Goal: Communication & Community: Answer question/provide support

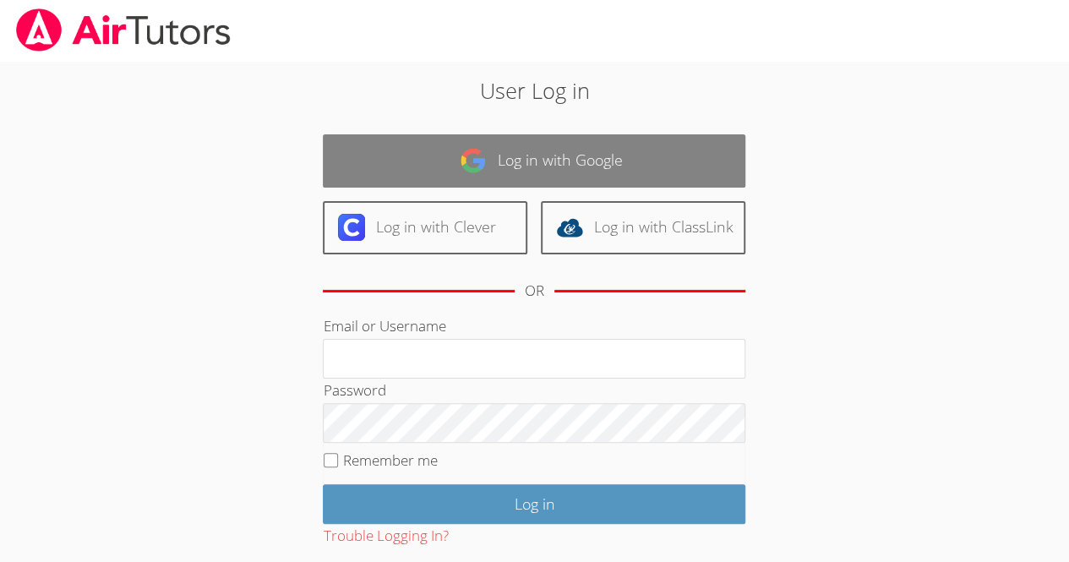
click at [402, 149] on link "Log in with Google" at bounding box center [534, 160] width 422 height 53
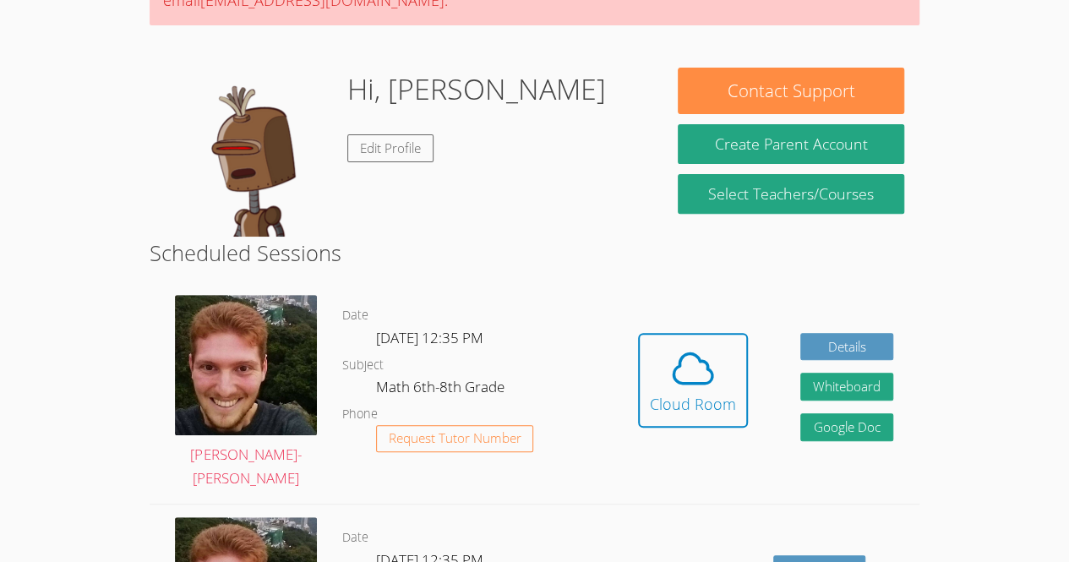
scroll to position [226, 0]
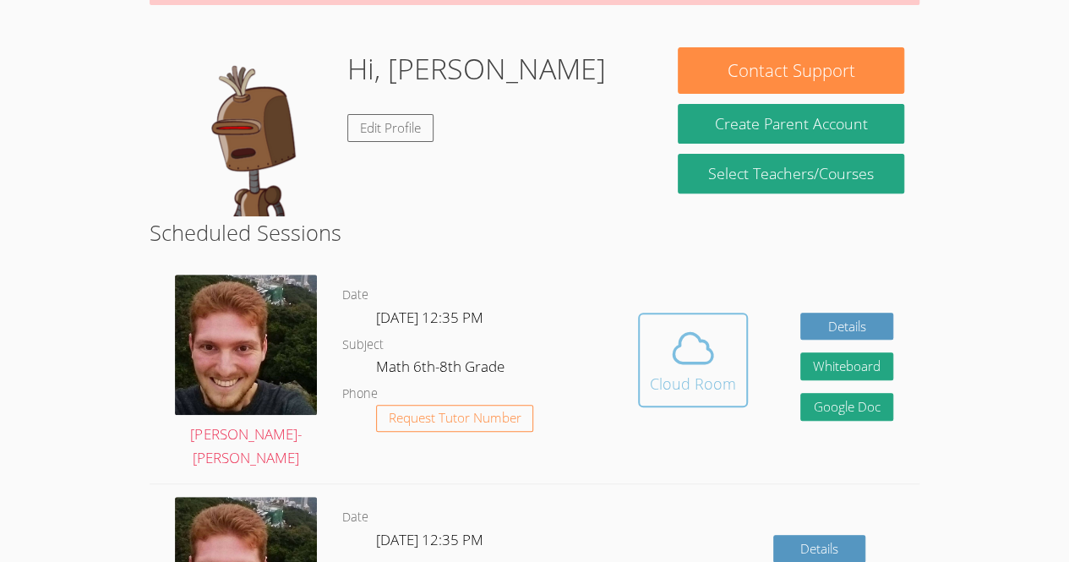
click at [708, 337] on icon at bounding box center [692, 347] width 47 height 47
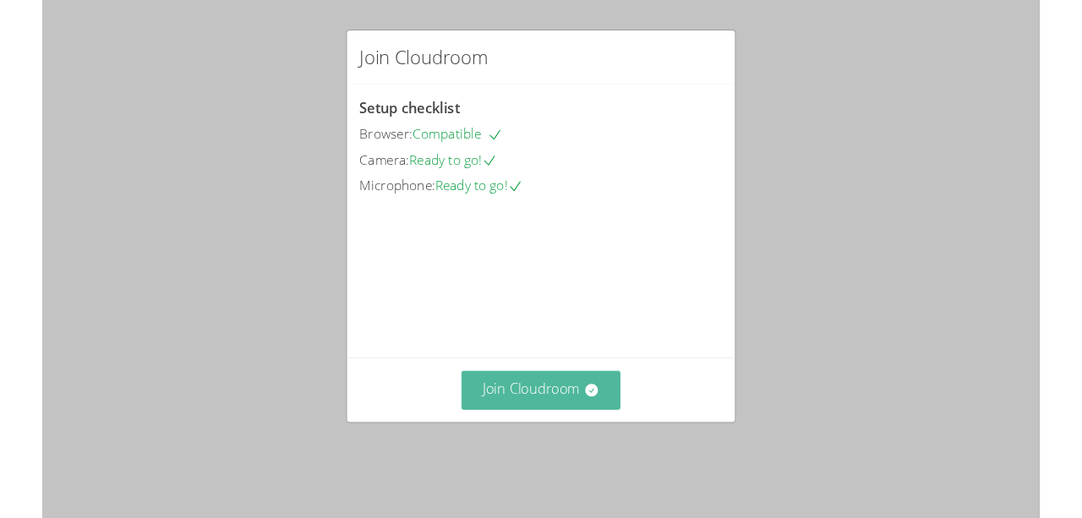
scroll to position [49, 0]
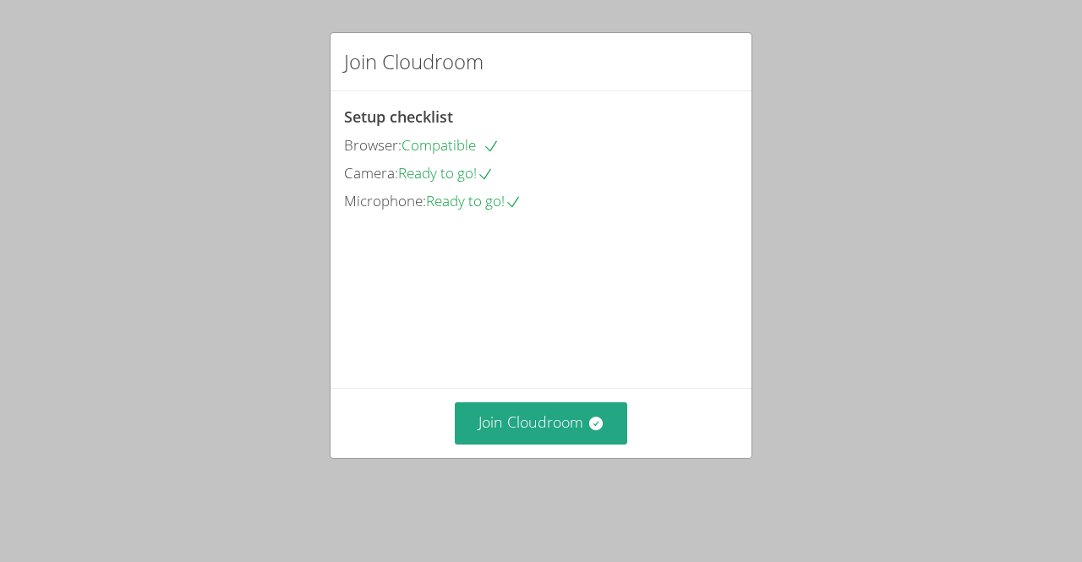
click at [1071, 428] on div "Join Cloudroom Setup checklist Browser: Compatible Camera: Ready to go! Microph…" at bounding box center [541, 281] width 1082 height 562
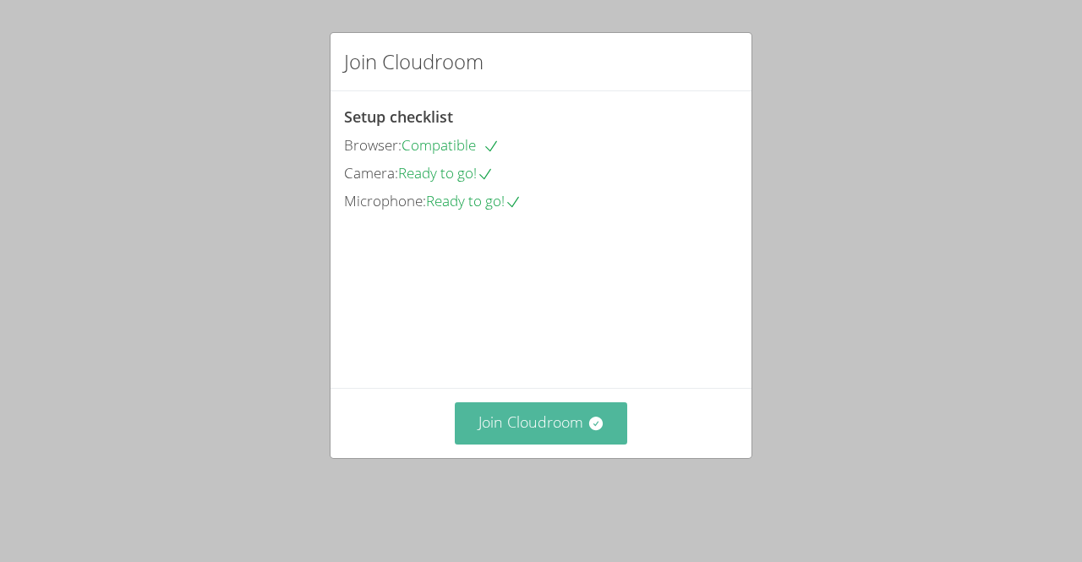
click at [542, 444] on button "Join Cloudroom" at bounding box center [541, 422] width 173 height 41
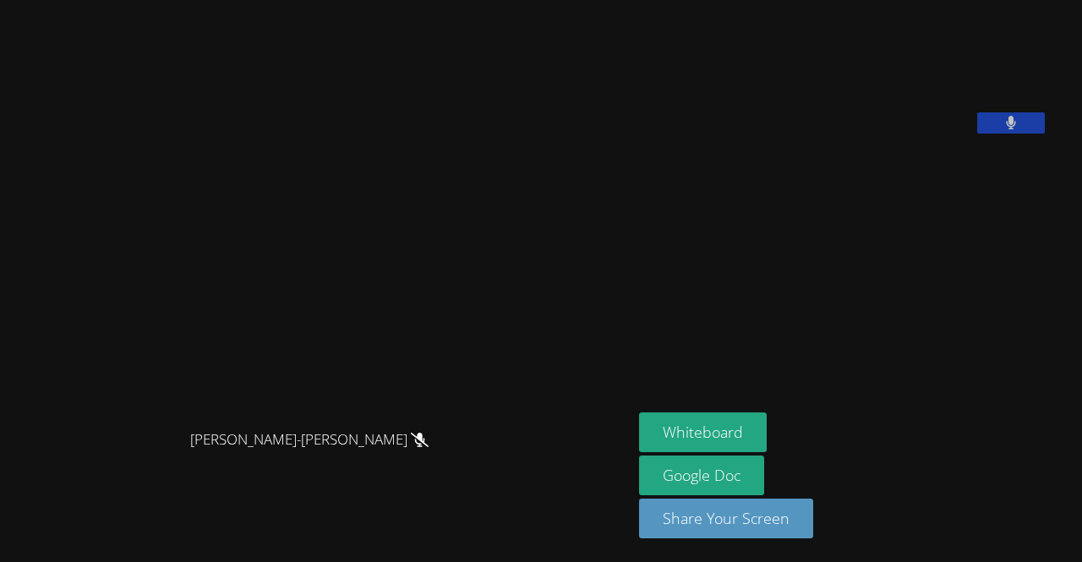
click at [1006, 130] on icon at bounding box center [1011, 123] width 11 height 14
click at [639, 550] on div "Whiteboard Google Doc Share Your Screen" at bounding box center [843, 481] width 409 height 139
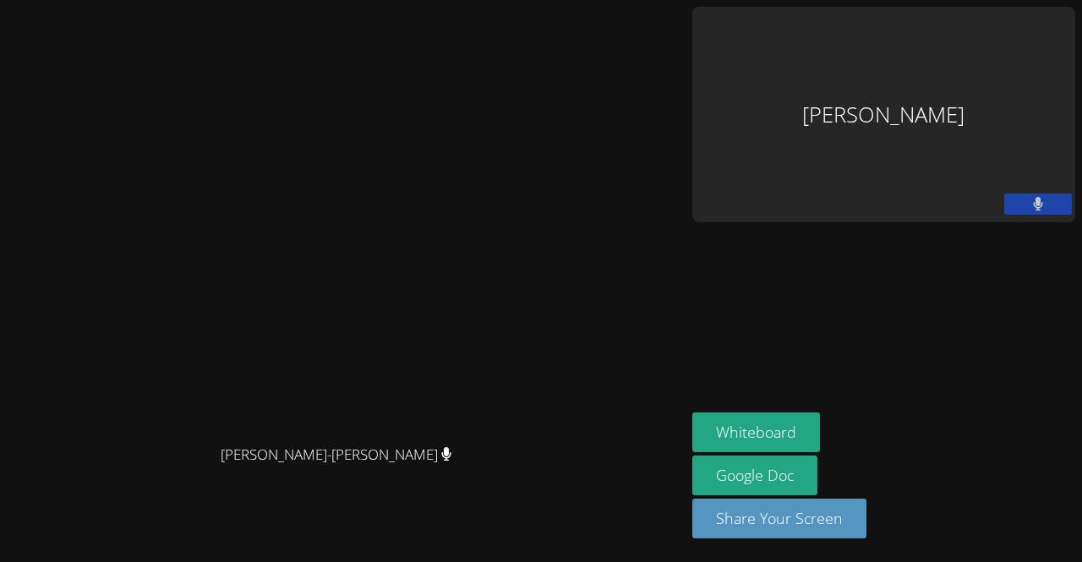
click at [1030, 193] on button at bounding box center [1038, 203] width 68 height 21
click at [1031, 197] on icon at bounding box center [1037, 204] width 18 height 14
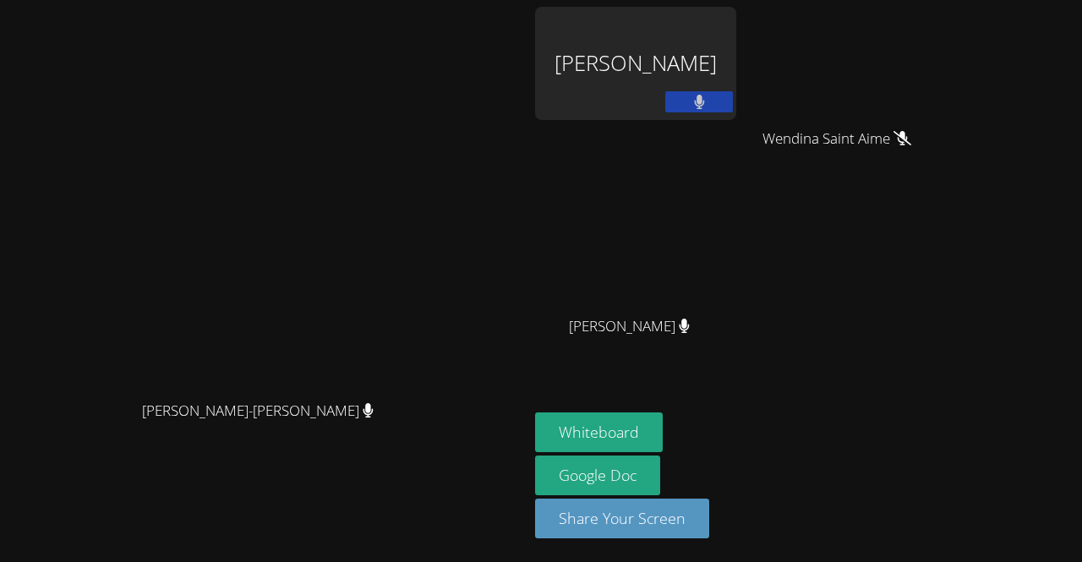
click at [391, 112] on video at bounding box center [264, 247] width 253 height 290
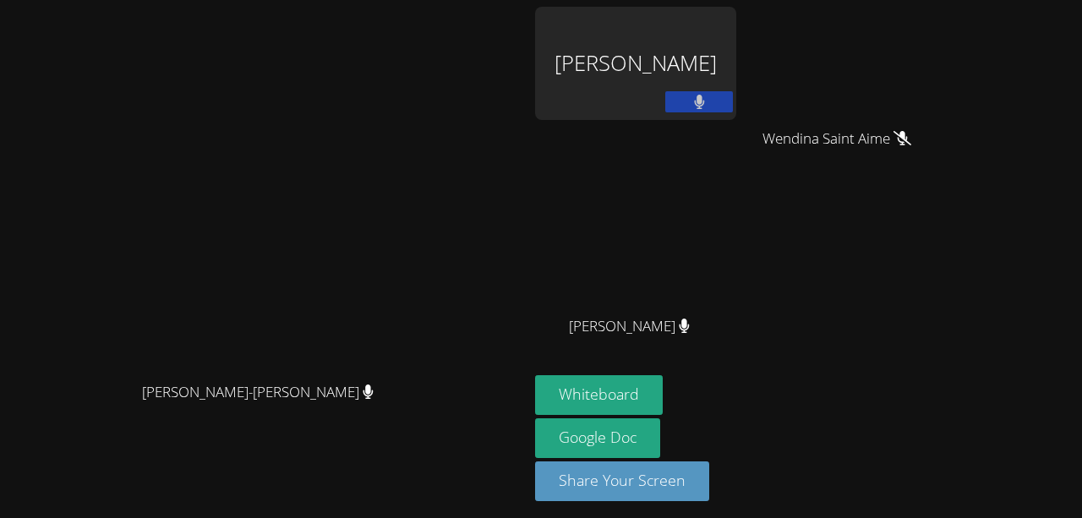
click at [733, 96] on button at bounding box center [699, 101] width 68 height 21
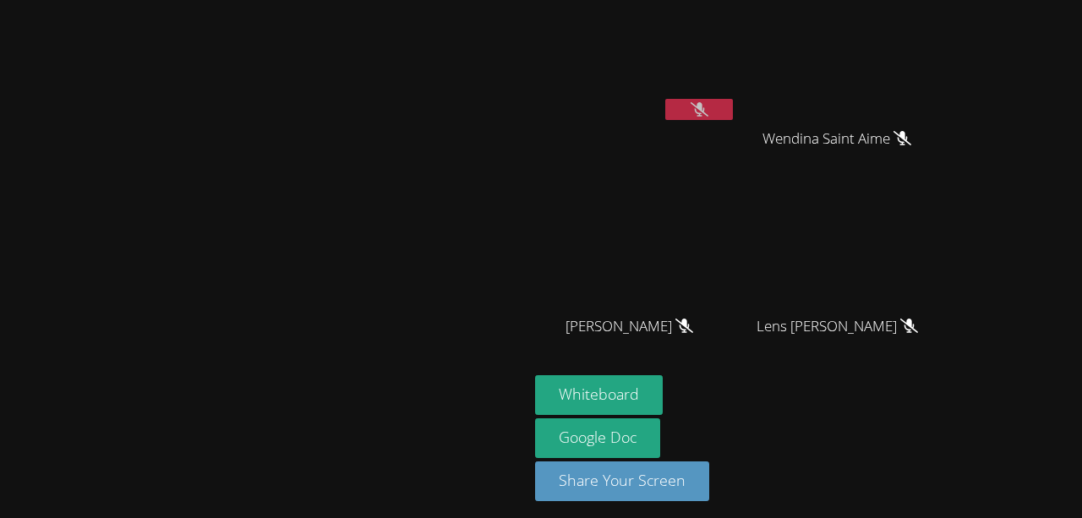
click at [138, 147] on video at bounding box center [264, 229] width 253 height 290
click at [709, 498] on button "Share Your Screen" at bounding box center [622, 481] width 174 height 40
click at [827, 424] on div "Whiteboard Google Doc Share Your Screen Loading..." at bounding box center [739, 445] width 409 height 141
click at [833, 428] on div "Whiteboard Google Doc Share Your Screen Loading..." at bounding box center [739, 445] width 409 height 141
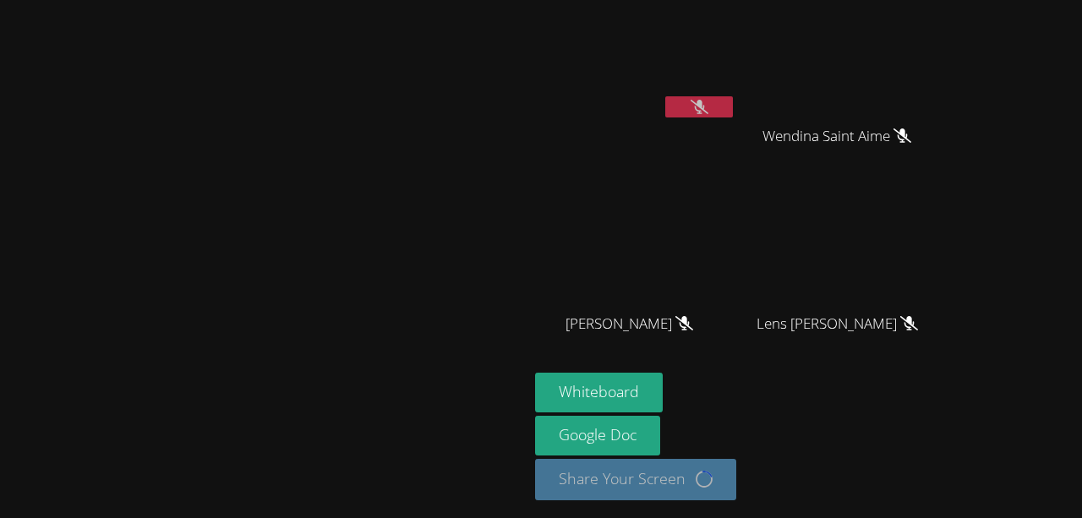
scroll to position [0, 0]
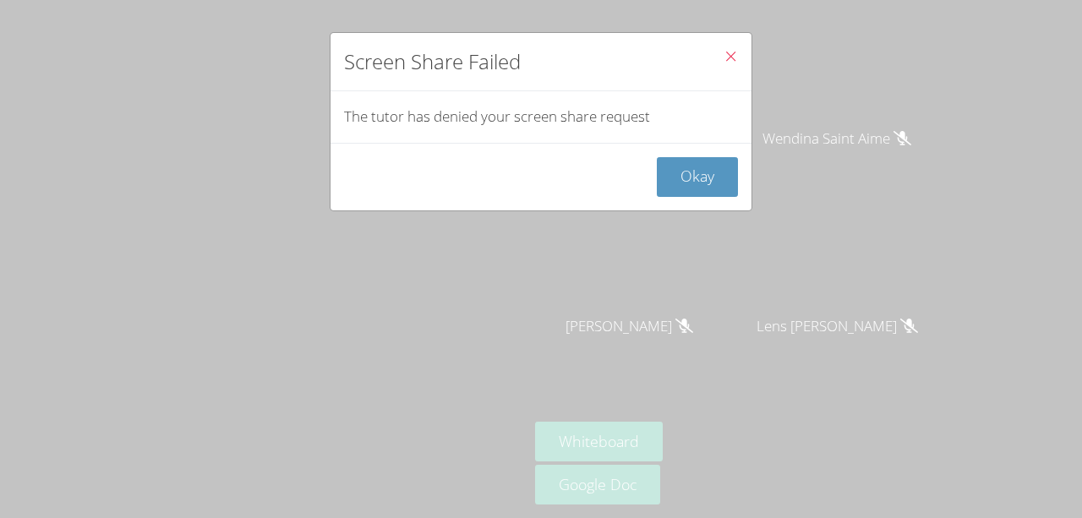
click at [727, 41] on button "Close" at bounding box center [730, 59] width 41 height 52
click at [723, 53] on icon "Close" at bounding box center [730, 56] width 14 height 14
click at [710, 54] on button "Close" at bounding box center [730, 59] width 41 height 52
click at [725, 52] on button "Close" at bounding box center [730, 59] width 41 height 52
click at [689, 166] on button "Okay" at bounding box center [697, 177] width 81 height 40
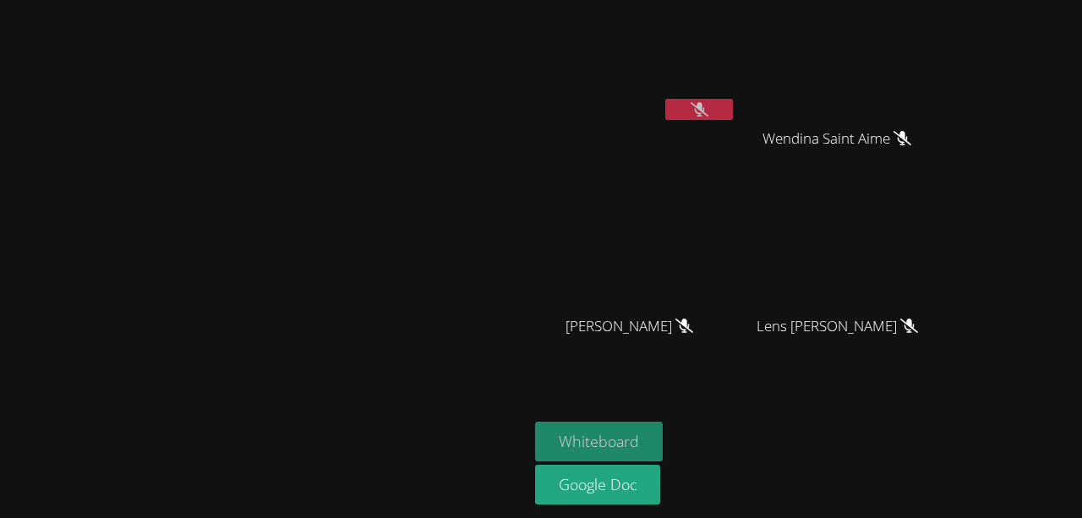
click at [662, 442] on button "Whiteboard" at bounding box center [599, 442] width 128 height 40
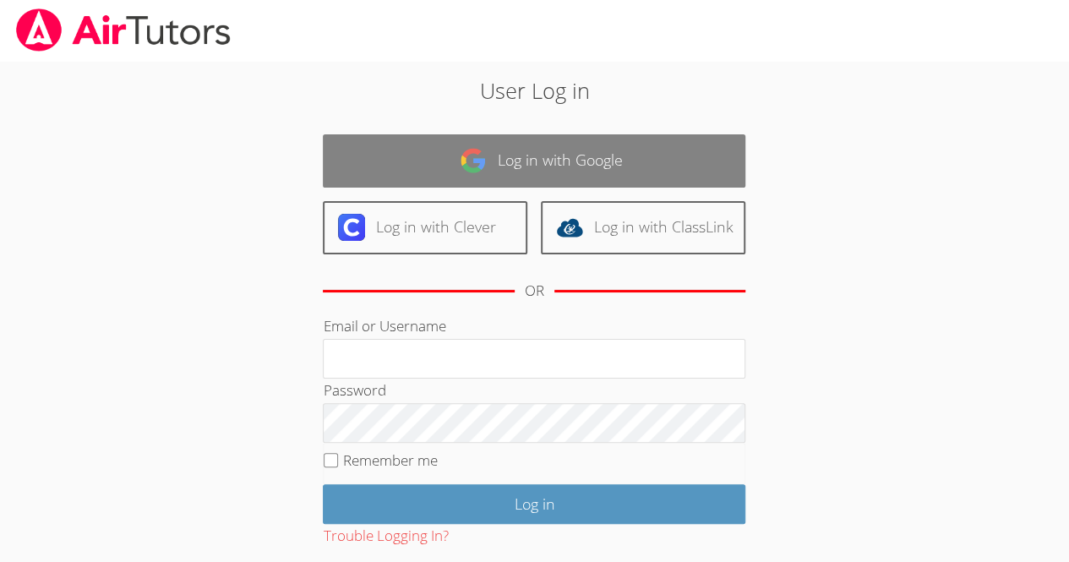
click at [614, 173] on link "Log in with Google" at bounding box center [534, 160] width 422 height 53
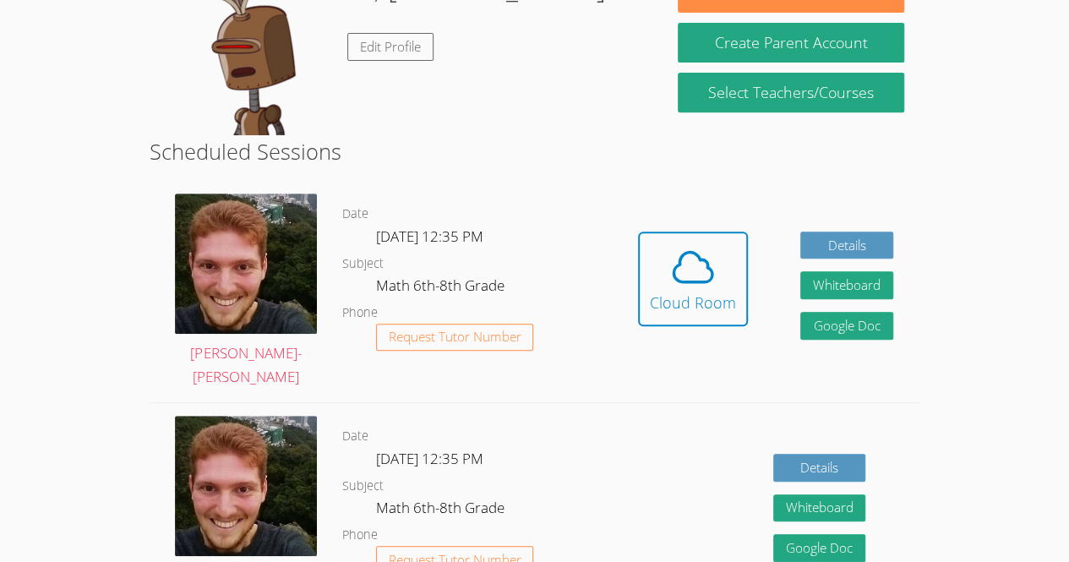
scroll to position [302, 0]
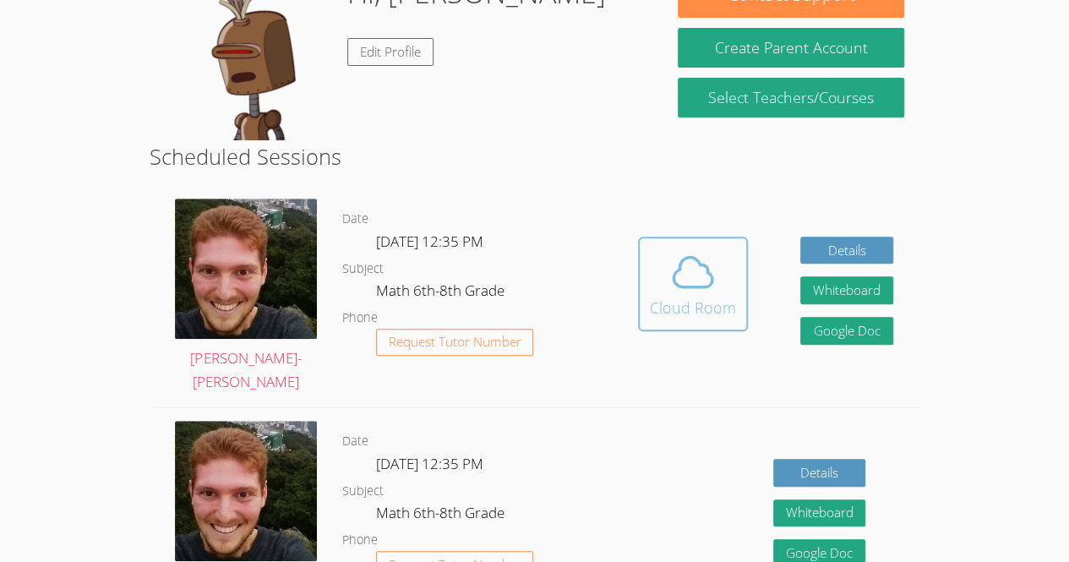
click at [707, 270] on icon at bounding box center [692, 273] width 39 height 30
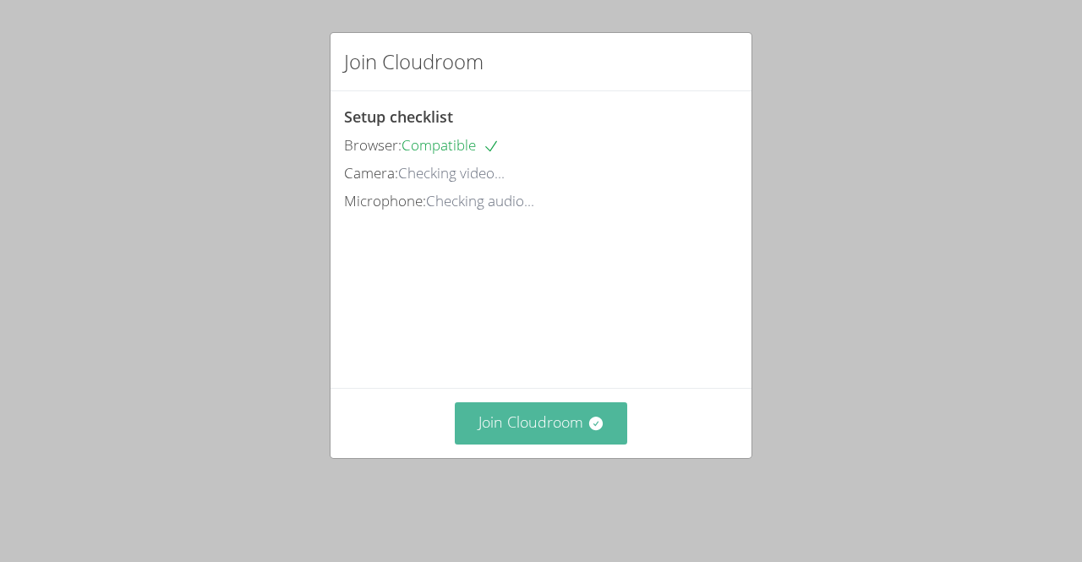
click at [582, 433] on button "Join Cloudroom" at bounding box center [541, 422] width 173 height 41
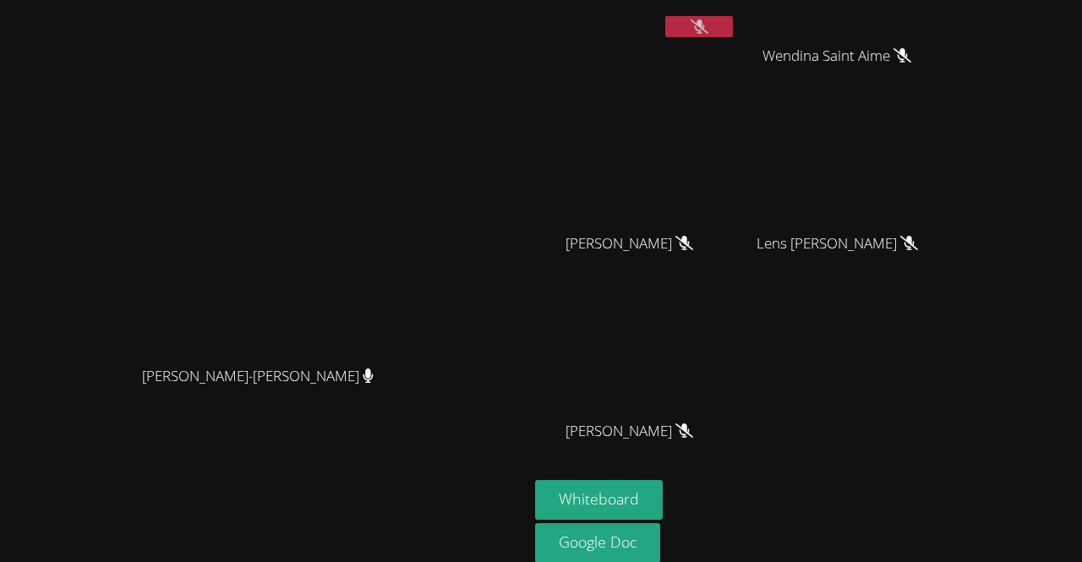
scroll to position [90, 0]
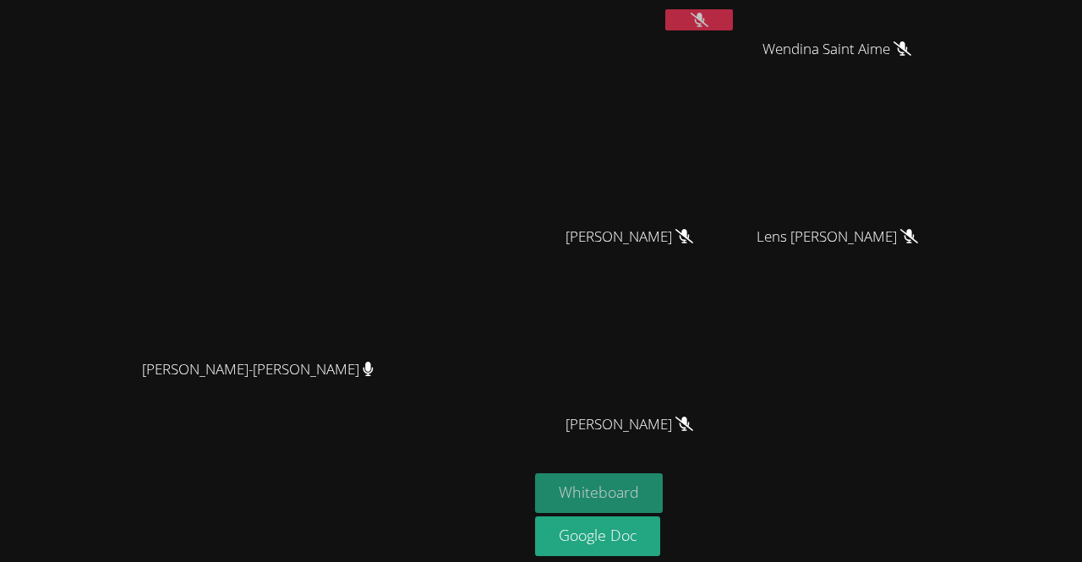
click at [662, 497] on button "Whiteboard" at bounding box center [599, 493] width 128 height 40
